Goal: Information Seeking & Learning: Learn about a topic

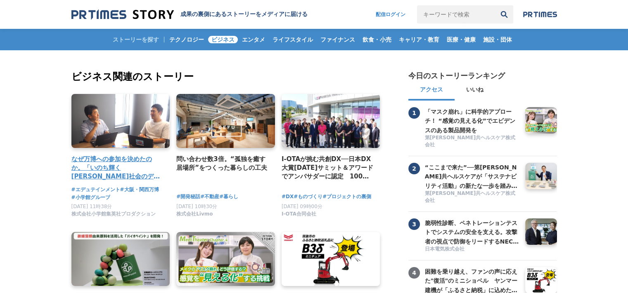
click at [89, 153] on div "なぜ万博への参加を決めたのか。「いのち輝く[PERSON_NAME]社会のデザイン」の実現に向けて、エデュテインメントの可能性を追求するプロジェクト。" at bounding box center [120, 139] width 99 height 90
click at [97, 169] on h4 "なぜ万博への参加を決めたのか。「いのち輝く[PERSON_NAME]社会のデザイン」の実現に向けて、エデュテインメントの可能性を追求するプロジェクト。" at bounding box center [117, 168] width 92 height 27
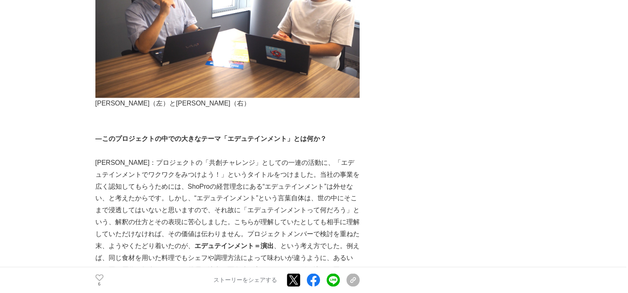
scroll to position [1318, 0]
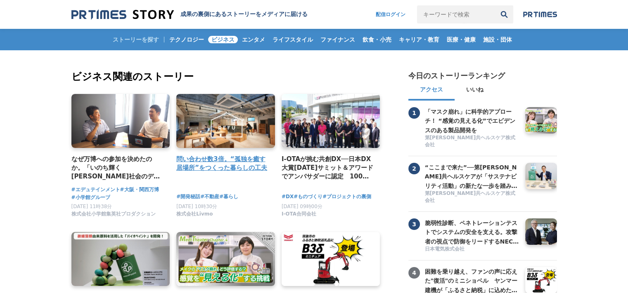
click at [249, 126] on link at bounding box center [226, 121] width 104 height 57
